Goal: Find specific page/section: Locate a particular part of the current website

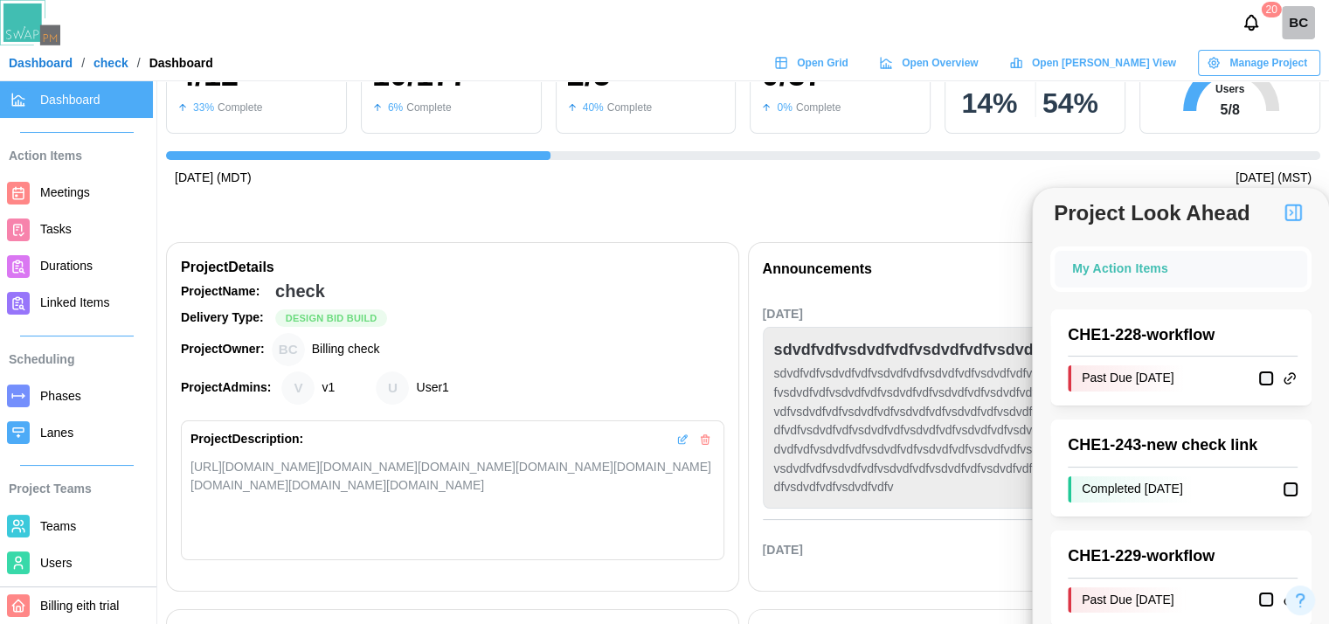
scroll to position [0, 573]
click at [848, 71] on span "Open Grid" at bounding box center [823, 63] width 52 height 24
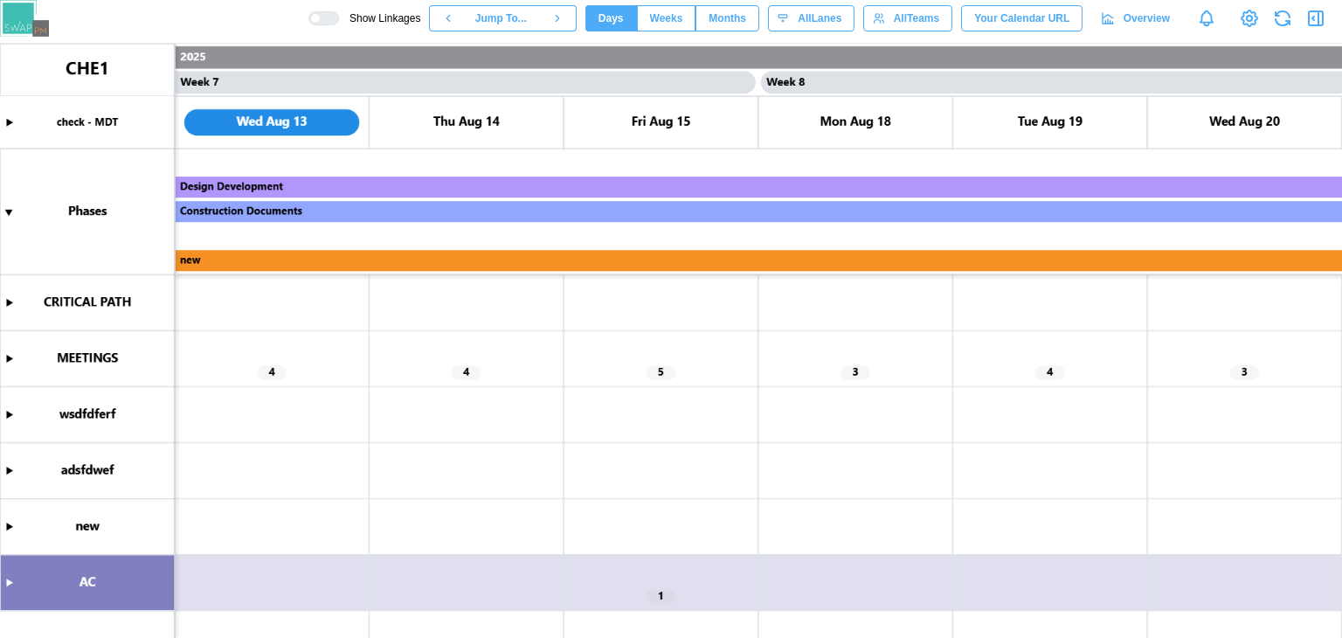
scroll to position [0, 6226]
click at [12, 360] on canvas at bounding box center [671, 341] width 1342 height 594
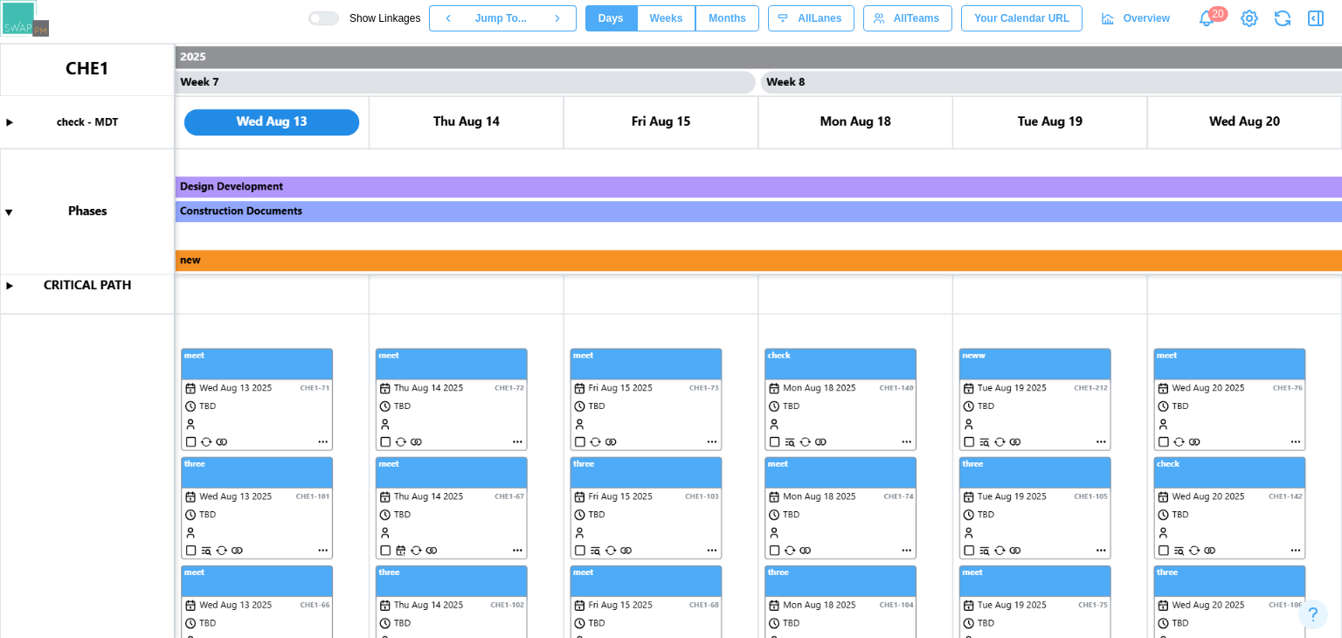
scroll to position [0, 0]
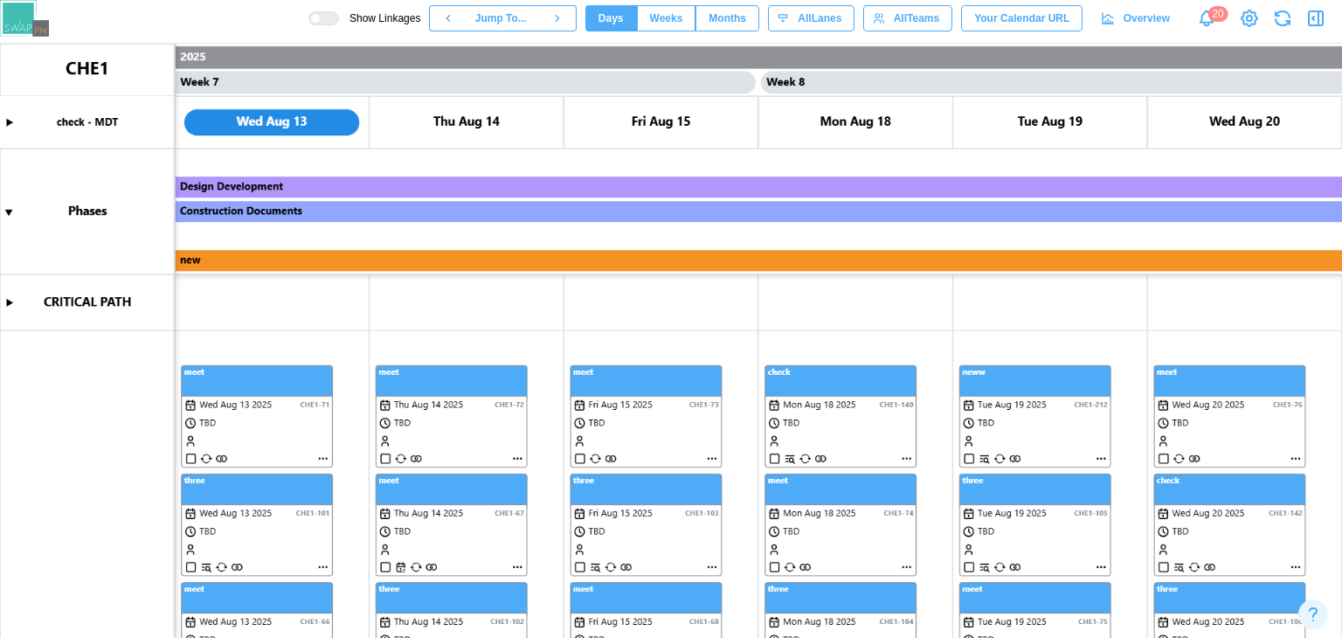
click at [343, 25] on div "Show Linkages Jump To... Days Weeks Months days All Lanes All Teams Your Calend…" at bounding box center [825, 18] width 1034 height 30
click at [338, 21] on div at bounding box center [329, 18] width 17 height 12
click at [324, 457] on canvas at bounding box center [671, 341] width 1342 height 594
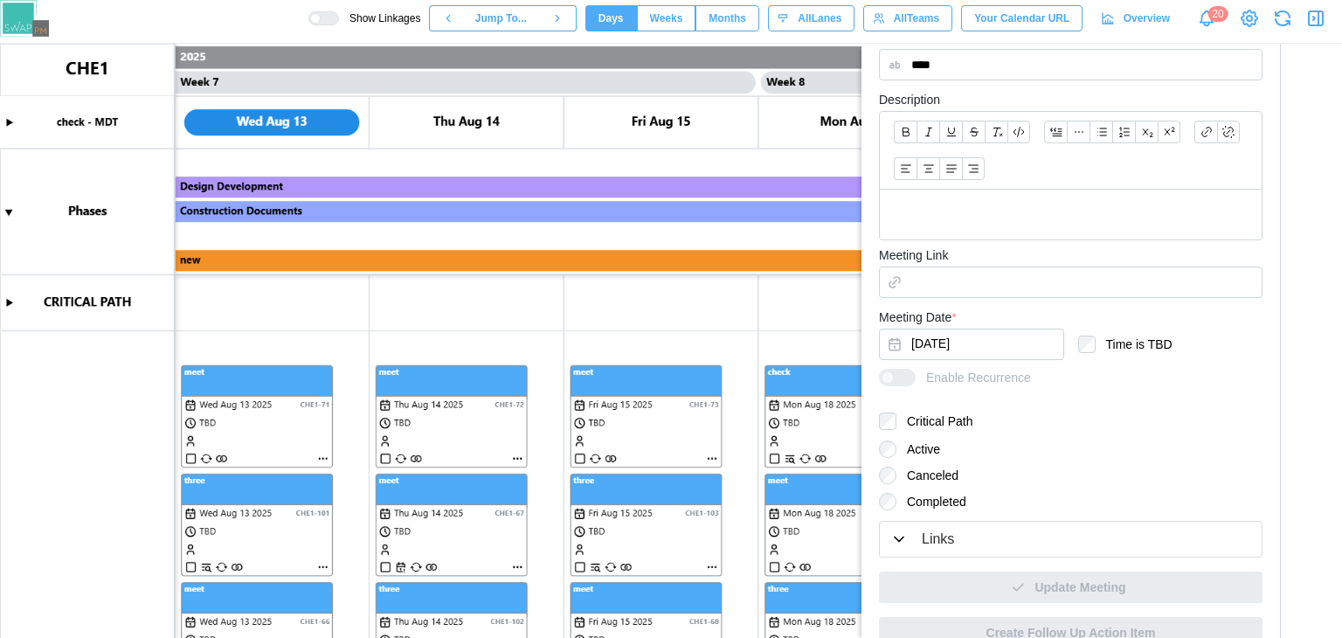
scroll to position [463, 0]
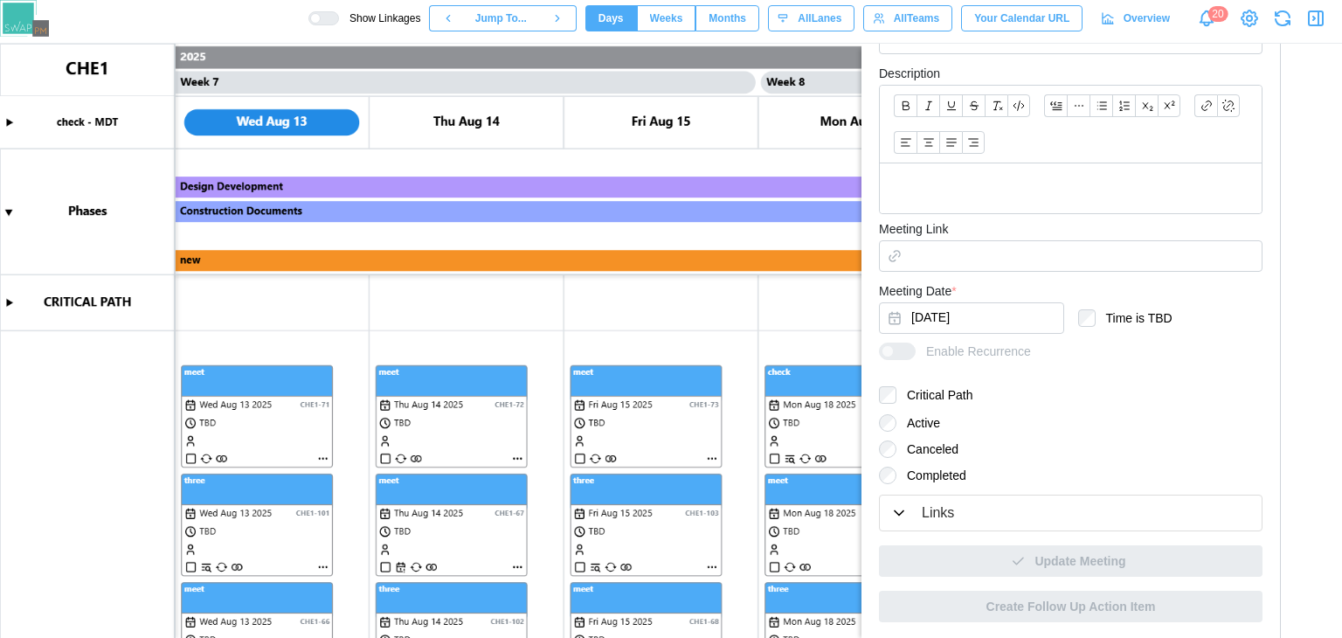
click at [934, 514] on div "Links" at bounding box center [938, 513] width 32 height 22
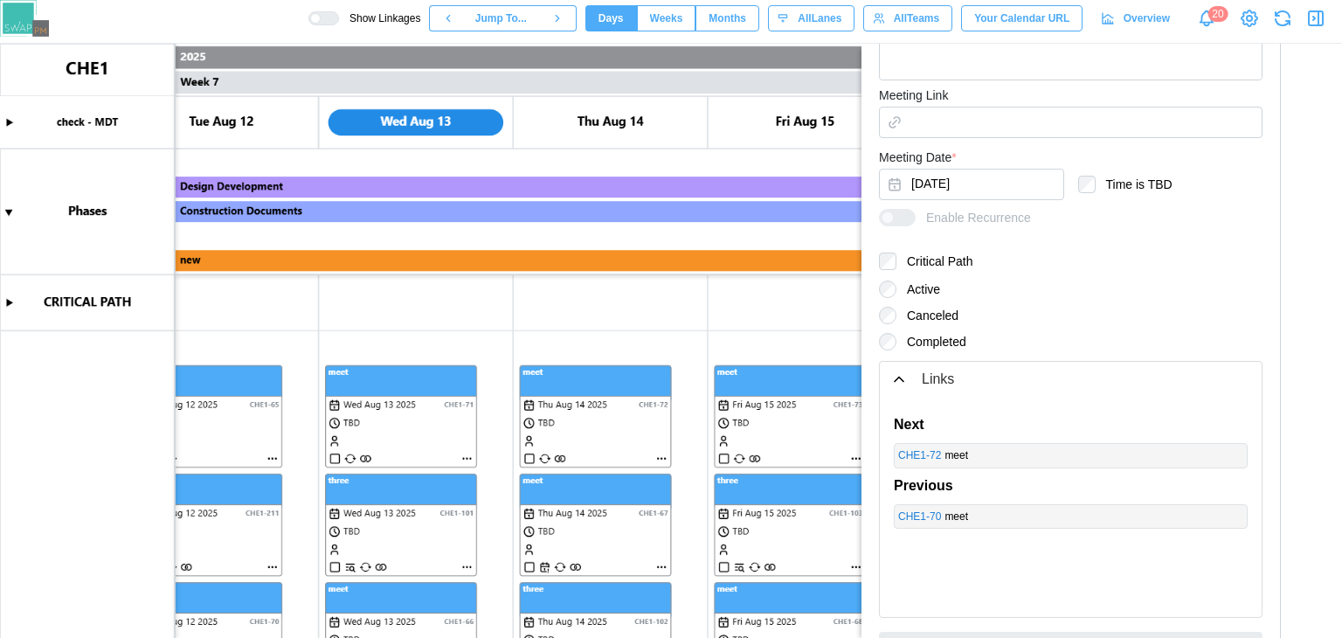
scroll to position [0, 6082]
click at [616, 288] on canvas at bounding box center [671, 341] width 1342 height 594
click at [338, 21] on div at bounding box center [329, 18] width 17 height 12
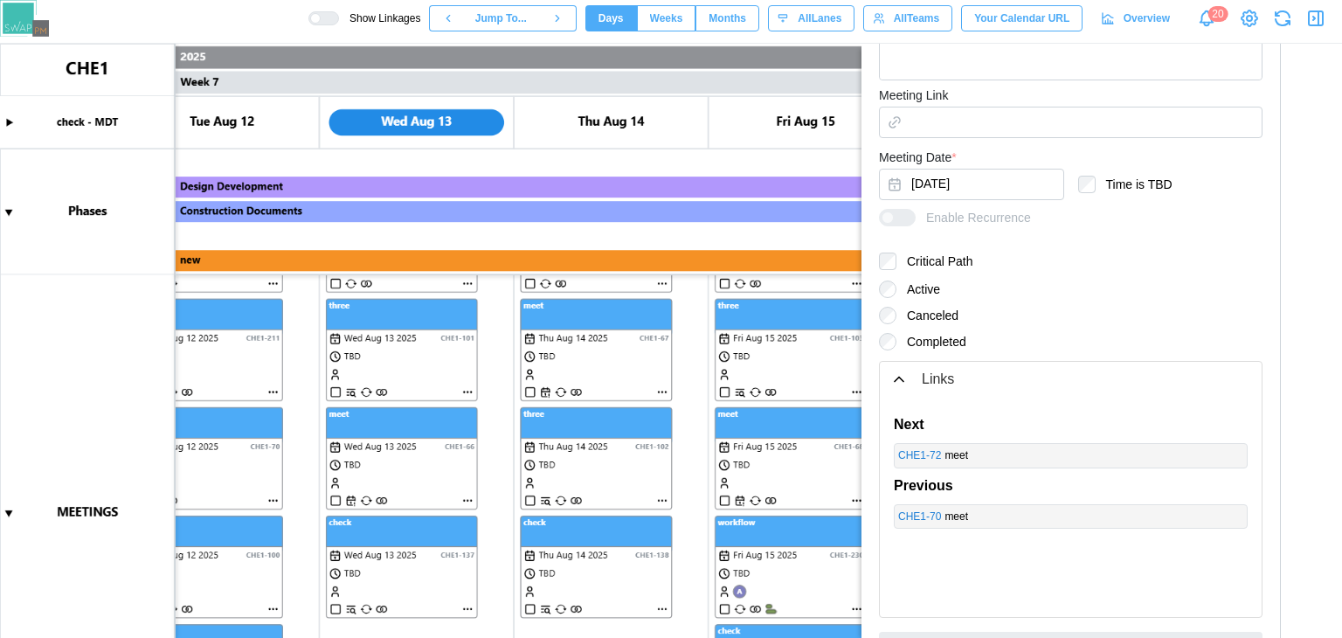
scroll to position [0, 0]
